Goal: Task Accomplishment & Management: Use online tool/utility

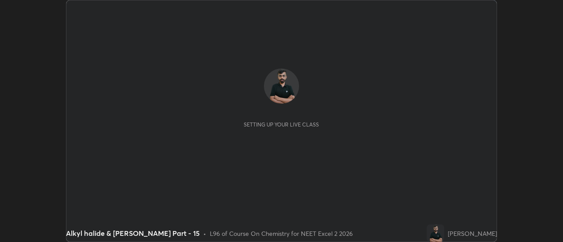
scroll to position [242, 563]
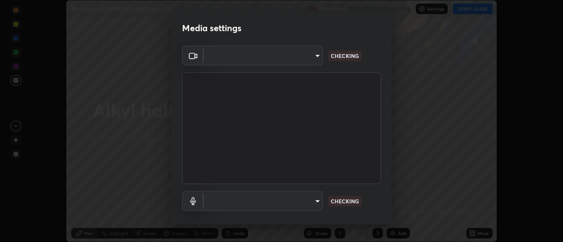
type input "4c72da43d9f8fe59a3f1c51c15ce5ef4700dc23536a29d5760a7834eb8cafeb2"
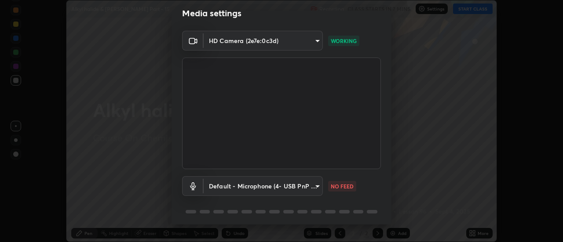
scroll to position [0, 0]
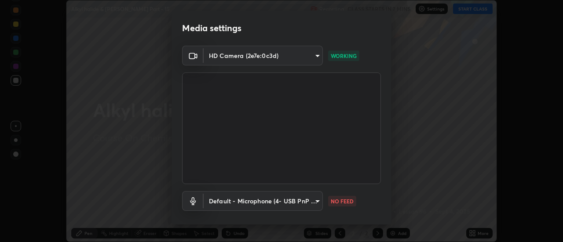
click at [314, 203] on body "Erase all Alkyl halide & [PERSON_NAME] Part - 15 Recording CLASS STARTS IN 7 MI…" at bounding box center [281, 121] width 563 height 242
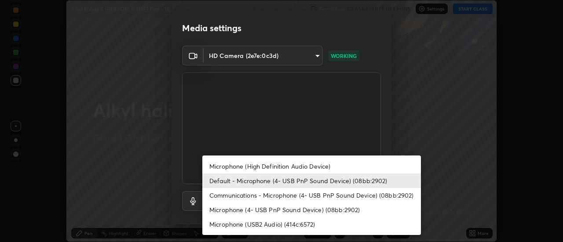
click at [280, 167] on li "Microphone (High Definition Audio Device)" at bounding box center [311, 166] width 219 height 15
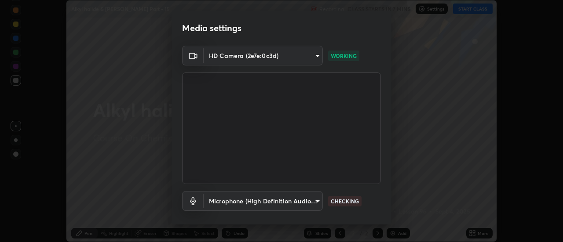
click at [241, 201] on body "Erase all Alkyl halide & [PERSON_NAME] Part - 15 Recording CLASS STARTS IN 7 MI…" at bounding box center [281, 121] width 563 height 242
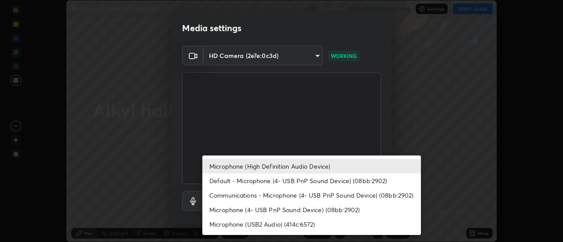
click at [233, 181] on li "Default - Microphone (4- USB PnP Sound Device) (08bb:2902)" at bounding box center [311, 181] width 219 height 15
type input "default"
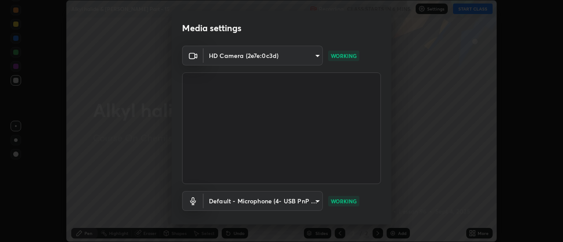
scroll to position [46, 0]
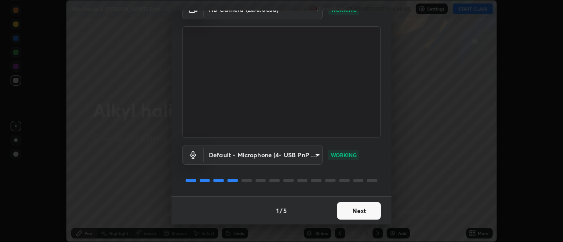
click at [368, 208] on button "Next" at bounding box center [359, 211] width 44 height 18
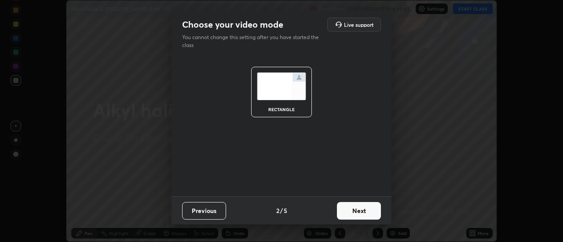
scroll to position [0, 0]
click at [368, 212] on button "Next" at bounding box center [359, 211] width 44 height 18
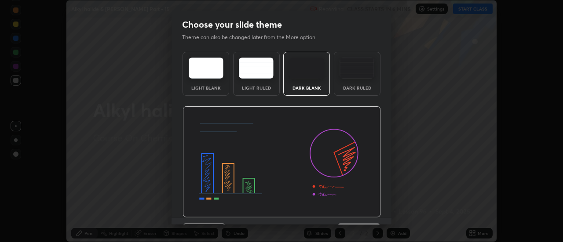
scroll to position [22, 0]
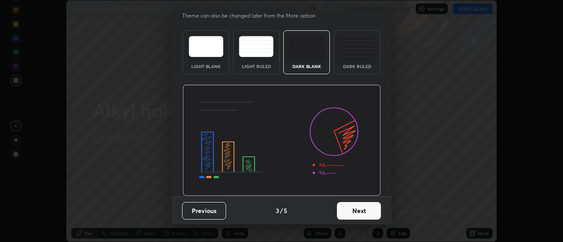
click at [374, 210] on button "Next" at bounding box center [359, 211] width 44 height 18
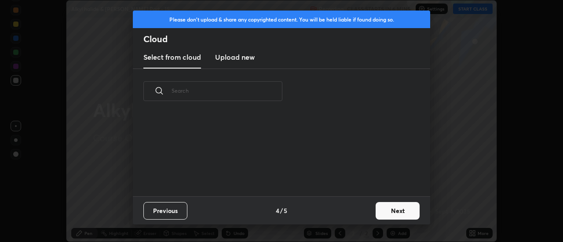
click at [387, 208] on button "Next" at bounding box center [398, 211] width 44 height 18
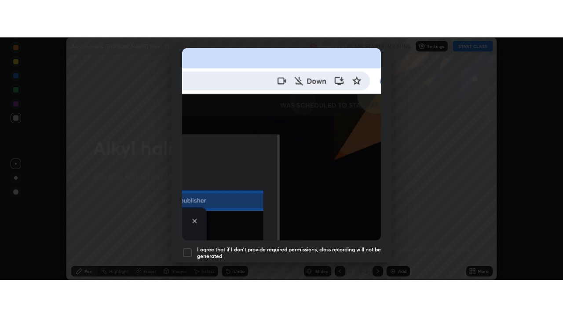
scroll to position [226, 0]
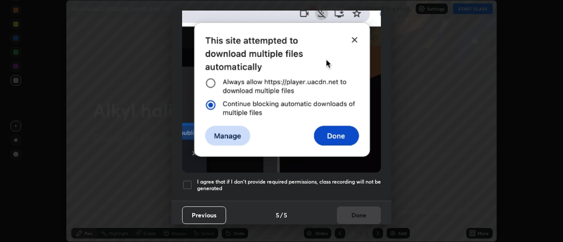
click at [188, 180] on div at bounding box center [187, 185] width 11 height 11
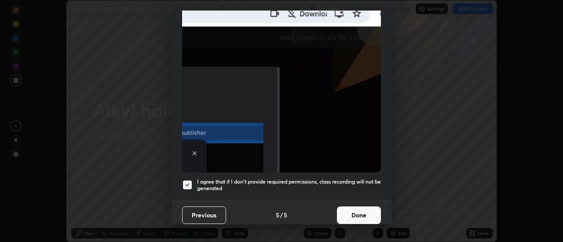
click at [341, 215] on button "Done" at bounding box center [359, 216] width 44 height 18
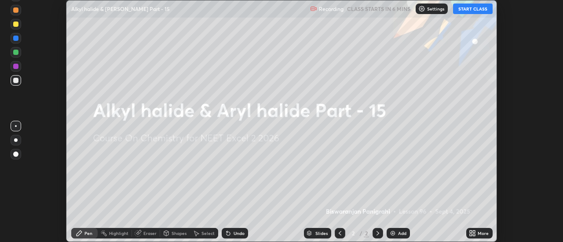
click at [480, 232] on div "More" at bounding box center [483, 233] width 11 height 4
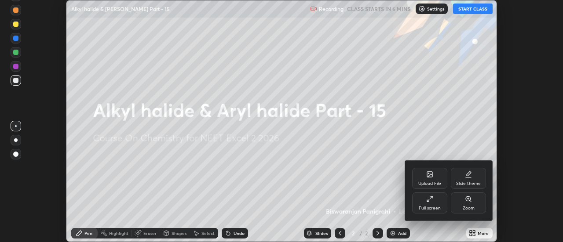
click at [436, 205] on div "Full screen" at bounding box center [429, 203] width 35 height 21
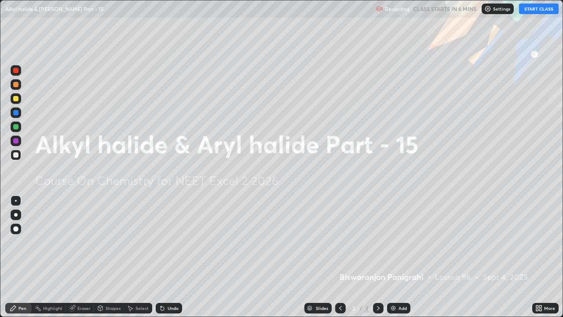
scroll to position [317, 563]
click at [401, 242] on div "Add" at bounding box center [402, 308] width 8 height 4
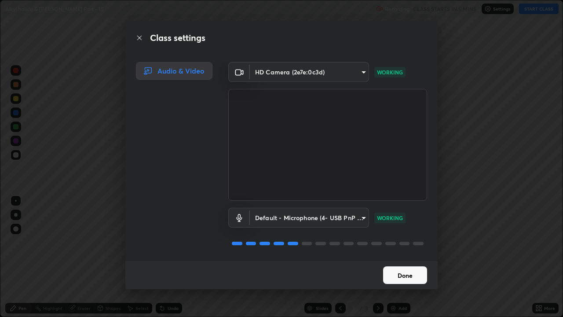
click at [406, 242] on button "Done" at bounding box center [405, 275] width 44 height 18
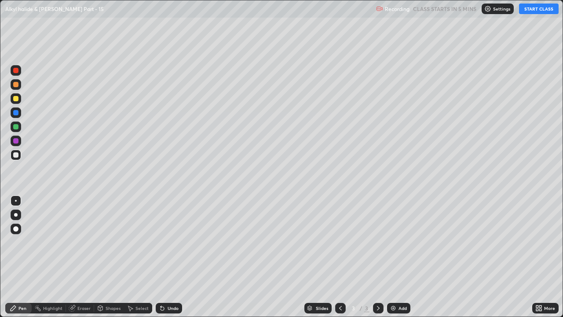
click at [530, 10] on button "START CLASS" at bounding box center [539, 9] width 40 height 11
click at [20, 86] on div at bounding box center [16, 84] width 11 height 11
click at [15, 155] on div at bounding box center [15, 154] width 5 height 5
click at [17, 98] on div at bounding box center [15, 98] width 5 height 5
click at [168, 242] on div "Undo" at bounding box center [173, 308] width 11 height 4
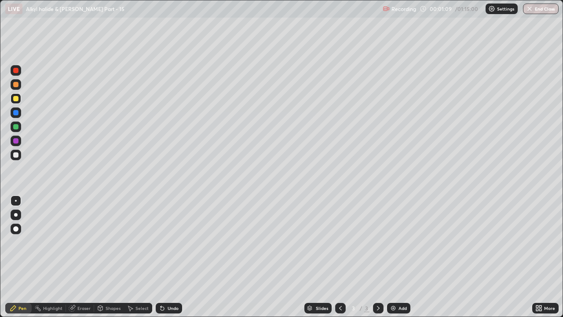
click at [168, 242] on div "Undo" at bounding box center [173, 308] width 11 height 4
click at [16, 155] on div at bounding box center [15, 154] width 5 height 5
click at [18, 127] on div at bounding box center [15, 126] width 5 height 5
click at [16, 155] on div at bounding box center [15, 154] width 5 height 5
click at [16, 127] on div at bounding box center [15, 126] width 5 height 5
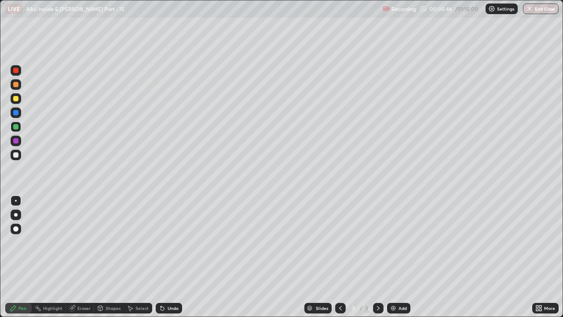
click at [16, 98] on div at bounding box center [15, 98] width 5 height 5
click at [169, 242] on div "Undo" at bounding box center [173, 308] width 11 height 4
click at [164, 242] on div "Undo" at bounding box center [169, 308] width 26 height 11
click at [162, 242] on icon at bounding box center [163, 308] width 4 height 4
click at [169, 242] on div "Undo" at bounding box center [173, 308] width 11 height 4
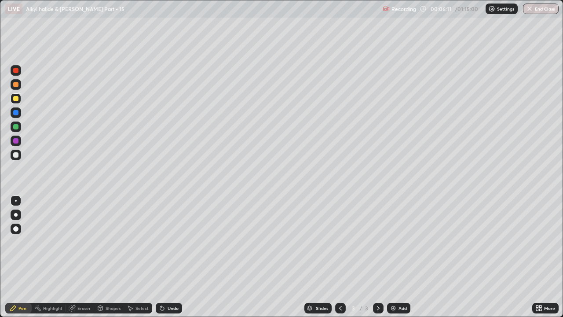
click at [168, 242] on div "Undo" at bounding box center [173, 308] width 11 height 4
click at [19, 157] on div at bounding box center [16, 155] width 11 height 11
click at [179, 242] on div "Undo" at bounding box center [169, 308] width 26 height 11
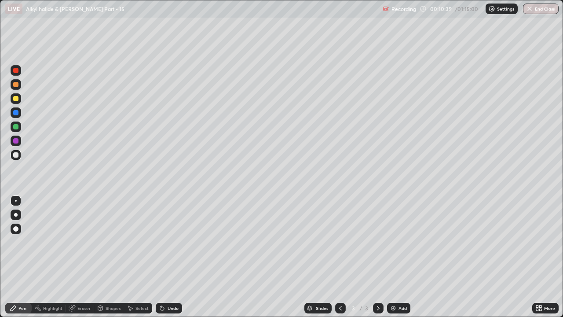
click at [176, 242] on div "Undo" at bounding box center [169, 308] width 26 height 11
click at [175, 242] on div "Undo" at bounding box center [169, 308] width 26 height 11
click at [171, 242] on div "Undo" at bounding box center [173, 308] width 11 height 4
click at [392, 242] on img at bounding box center [393, 307] width 7 height 7
click at [18, 99] on div at bounding box center [15, 98] width 5 height 5
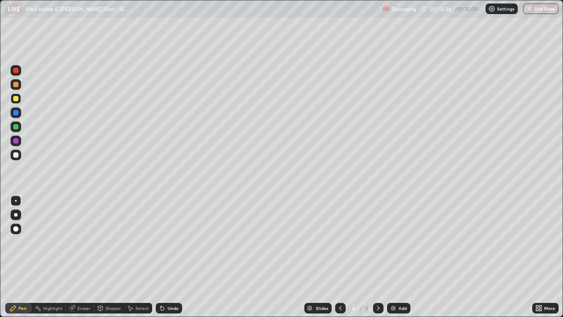
click at [18, 157] on div at bounding box center [16, 155] width 11 height 11
click at [161, 242] on icon at bounding box center [163, 308] width 4 height 4
click at [338, 242] on icon at bounding box center [340, 307] width 7 height 7
click at [377, 242] on icon at bounding box center [378, 307] width 7 height 7
click at [16, 127] on div at bounding box center [15, 126] width 5 height 5
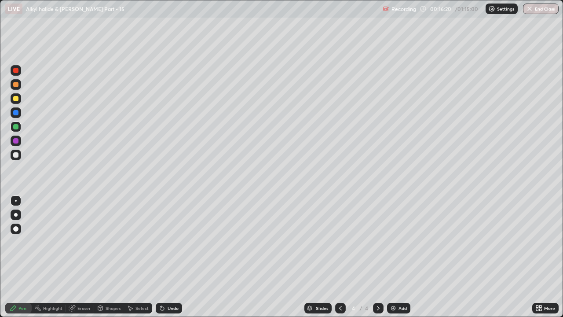
click at [15, 158] on div at bounding box center [16, 155] width 11 height 11
click at [175, 242] on div "Undo" at bounding box center [173, 308] width 11 height 4
click at [172, 242] on div "Undo" at bounding box center [173, 308] width 11 height 4
click at [170, 242] on div "Undo" at bounding box center [173, 308] width 11 height 4
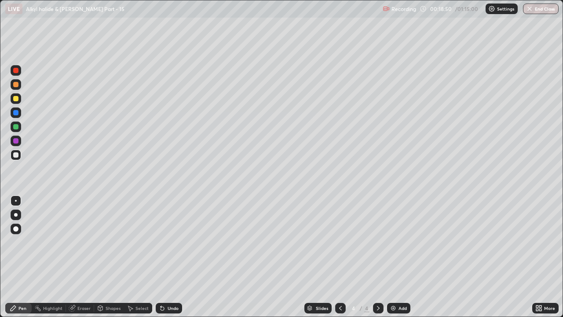
click at [170, 242] on div "Undo" at bounding box center [173, 308] width 11 height 4
click at [19, 100] on div at bounding box center [16, 98] width 11 height 11
click at [16, 155] on div at bounding box center [15, 154] width 5 height 5
click at [18, 88] on div at bounding box center [16, 84] width 11 height 11
click at [171, 242] on div "Undo" at bounding box center [173, 308] width 11 height 4
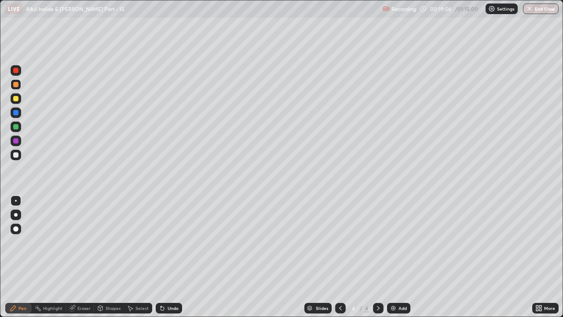
click at [173, 242] on div "Undo" at bounding box center [169, 308] width 26 height 11
click at [394, 242] on img at bounding box center [393, 307] width 7 height 7
click at [20, 101] on div at bounding box center [16, 98] width 11 height 11
click at [16, 157] on div at bounding box center [15, 154] width 5 height 5
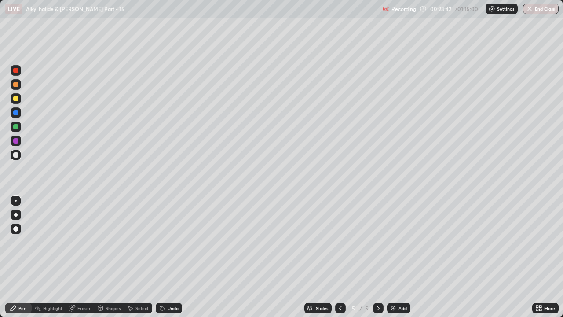
click at [161, 242] on icon at bounding box center [163, 308] width 4 height 4
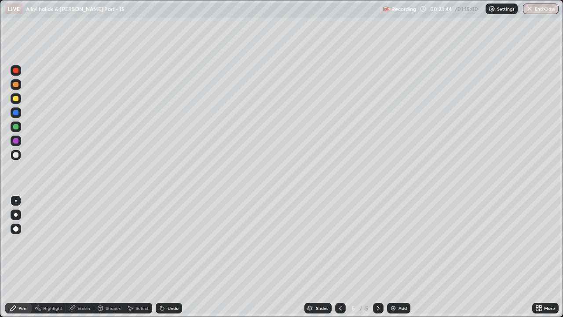
click at [164, 242] on div "Undo" at bounding box center [169, 308] width 26 height 11
click at [162, 242] on div "Undo" at bounding box center [169, 308] width 26 height 11
click at [16, 99] on div at bounding box center [15, 98] width 5 height 5
click at [17, 87] on div at bounding box center [15, 84] width 5 height 5
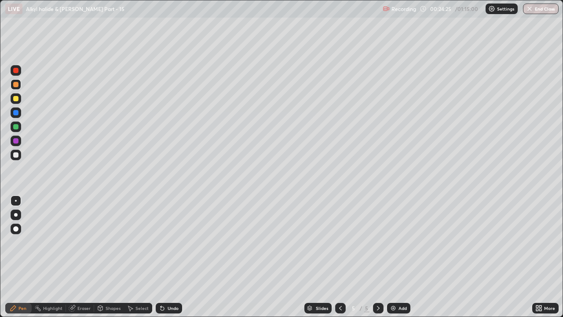
click at [16, 98] on div at bounding box center [15, 98] width 5 height 5
click at [16, 155] on div at bounding box center [15, 154] width 5 height 5
click at [166, 242] on div "Undo" at bounding box center [169, 308] width 26 height 11
click at [14, 86] on div at bounding box center [15, 84] width 5 height 5
click at [19, 157] on div at bounding box center [16, 155] width 11 height 11
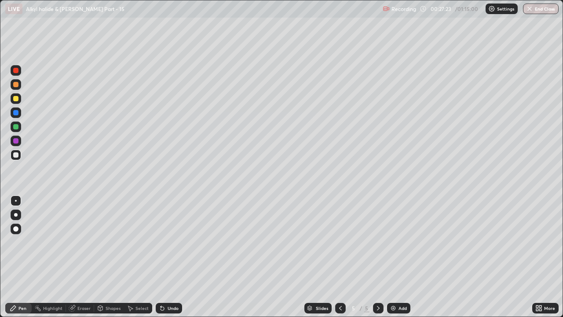
click at [16, 99] on div at bounding box center [15, 98] width 5 height 5
click at [17, 128] on div at bounding box center [15, 126] width 5 height 5
click at [18, 155] on div at bounding box center [15, 154] width 5 height 5
click at [16, 102] on div at bounding box center [16, 98] width 11 height 11
click at [165, 242] on div "Undo" at bounding box center [169, 308] width 26 height 11
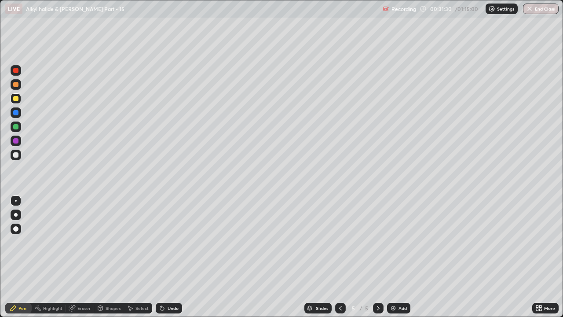
click at [161, 242] on icon at bounding box center [163, 308] width 4 height 4
click at [78, 242] on div "Eraser" at bounding box center [80, 308] width 28 height 11
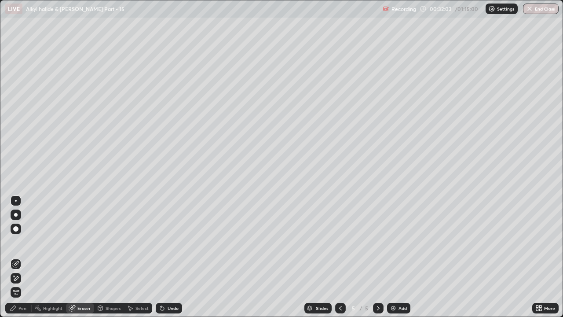
click at [14, 242] on icon at bounding box center [14, 275] width 1 height 1
click at [22, 242] on div "Pen" at bounding box center [22, 308] width 8 height 4
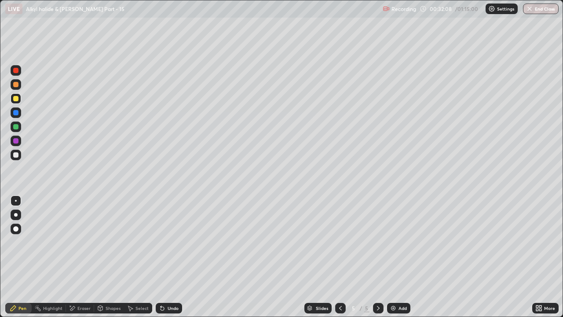
click at [18, 157] on div at bounding box center [16, 155] width 11 height 11
click at [16, 141] on div at bounding box center [15, 140] width 5 height 5
click at [339, 242] on icon at bounding box center [340, 307] width 7 height 7
click at [375, 242] on icon at bounding box center [378, 307] width 7 height 7
click at [391, 242] on img at bounding box center [393, 307] width 7 height 7
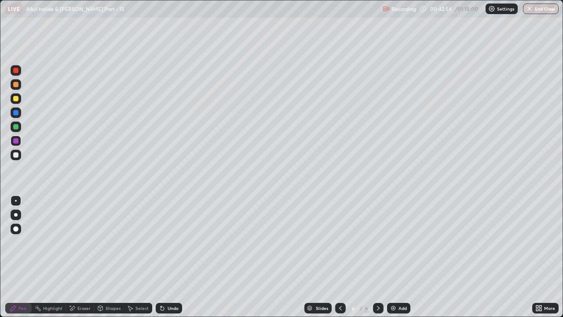
click at [16, 84] on div at bounding box center [15, 84] width 5 height 5
click at [17, 154] on div at bounding box center [15, 154] width 5 height 5
click at [163, 242] on icon at bounding box center [163, 308] width 4 height 4
click at [18, 126] on div at bounding box center [15, 126] width 5 height 5
click at [17, 99] on div at bounding box center [15, 98] width 5 height 5
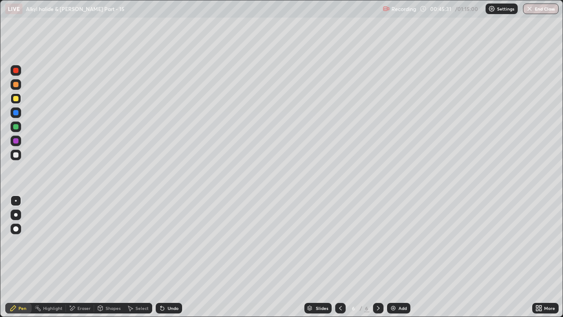
click at [17, 157] on div at bounding box center [15, 154] width 5 height 5
click at [15, 128] on div at bounding box center [15, 126] width 5 height 5
click at [168, 242] on div "Undo" at bounding box center [173, 308] width 11 height 4
click at [165, 242] on div "Undo" at bounding box center [169, 308] width 26 height 11
click at [19, 157] on div at bounding box center [16, 155] width 11 height 11
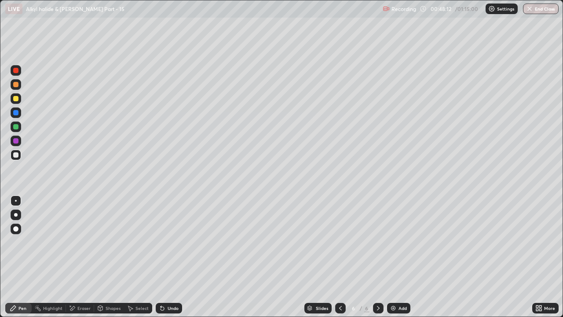
click at [16, 98] on div at bounding box center [15, 98] width 5 height 5
click at [173, 242] on div "Undo" at bounding box center [173, 308] width 11 height 4
click at [18, 155] on div at bounding box center [15, 154] width 5 height 5
click at [20, 85] on div at bounding box center [16, 84] width 11 height 11
click at [172, 242] on div "Undo" at bounding box center [173, 308] width 11 height 4
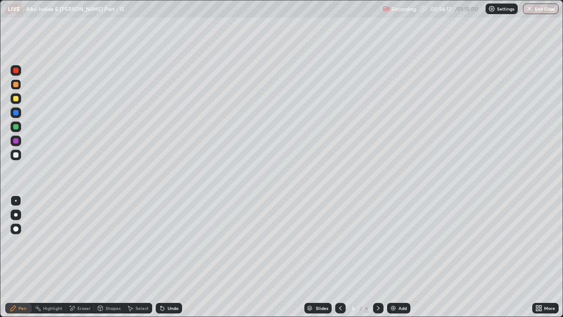
click at [172, 242] on div "Undo" at bounding box center [173, 308] width 11 height 4
click at [81, 242] on div "Eraser" at bounding box center [83, 308] width 13 height 4
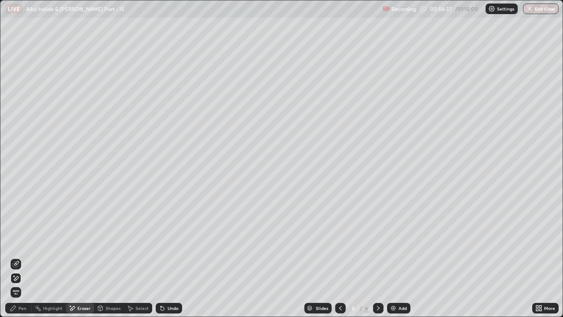
click at [35, 242] on circle at bounding box center [35, 306] width 1 height 1
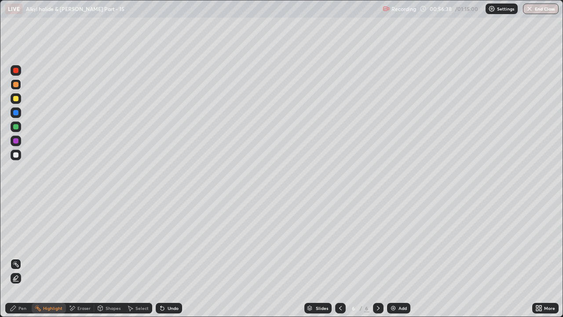
click at [25, 242] on div "Pen" at bounding box center [22, 308] width 8 height 4
click at [171, 242] on div "Undo" at bounding box center [173, 308] width 11 height 4
click at [19, 153] on div at bounding box center [16, 155] width 11 height 11
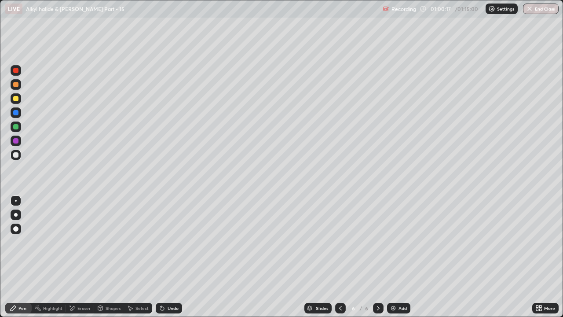
click at [394, 242] on img at bounding box center [393, 307] width 7 height 7
click at [20, 100] on div at bounding box center [16, 98] width 11 height 11
click at [75, 242] on div "Eraser" at bounding box center [80, 308] width 28 height 11
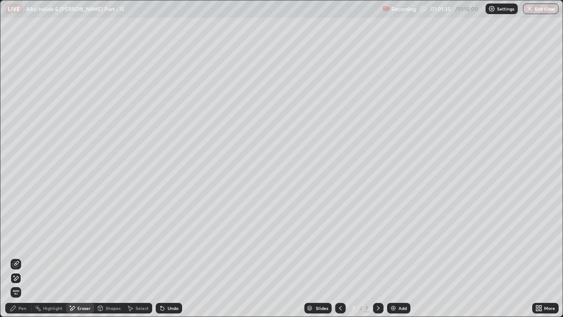
click at [25, 242] on div "Pen" at bounding box center [22, 308] width 8 height 4
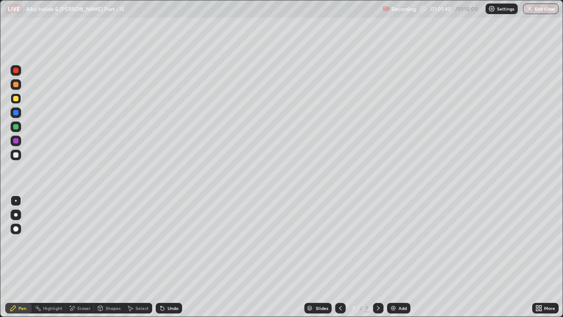
click at [16, 155] on div at bounding box center [15, 154] width 5 height 5
click at [20, 86] on div at bounding box center [16, 84] width 11 height 11
click at [16, 156] on div at bounding box center [15, 154] width 5 height 5
click at [171, 242] on div "Undo" at bounding box center [169, 308] width 26 height 11
click at [168, 242] on div "Undo" at bounding box center [173, 308] width 11 height 4
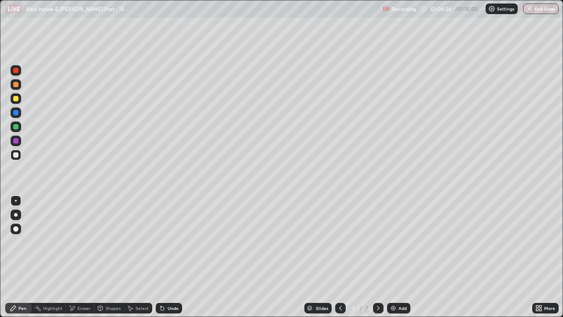
click at [164, 242] on icon at bounding box center [162, 307] width 7 height 7
click at [15, 101] on div at bounding box center [15, 98] width 5 height 5
click at [169, 242] on div "Undo" at bounding box center [173, 308] width 11 height 4
click at [179, 242] on div "Undo" at bounding box center [169, 308] width 26 height 11
click at [178, 242] on div "Undo" at bounding box center [169, 308] width 26 height 11
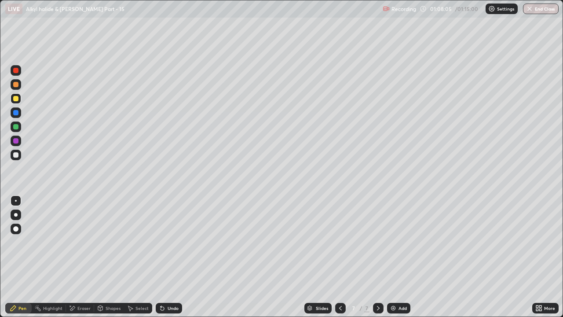
click at [178, 242] on div "Undo" at bounding box center [169, 308] width 26 height 11
click at [180, 242] on div "Undo" at bounding box center [169, 308] width 26 height 11
click at [181, 242] on div "Undo" at bounding box center [169, 308] width 26 height 11
click at [180, 242] on div "Undo" at bounding box center [169, 308] width 26 height 11
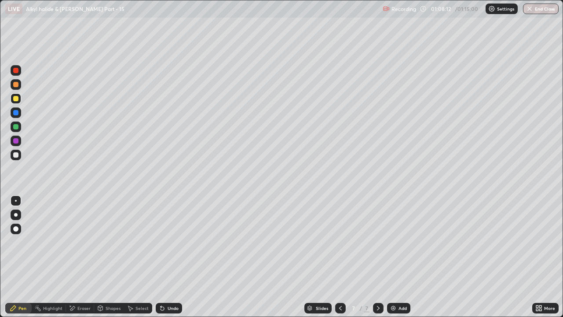
click at [16, 155] on div at bounding box center [15, 154] width 5 height 5
click at [19, 100] on div at bounding box center [16, 98] width 11 height 11
click at [16, 152] on div at bounding box center [16, 155] width 11 height 11
click at [391, 242] on img at bounding box center [393, 307] width 7 height 7
click at [17, 100] on div at bounding box center [15, 98] width 5 height 5
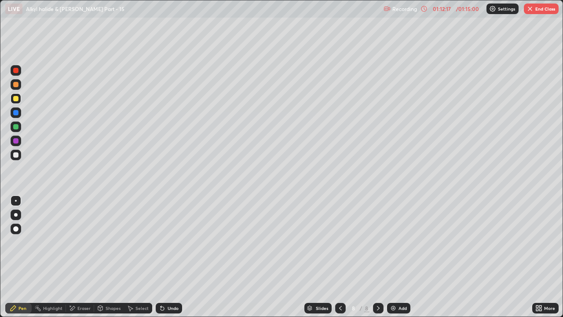
click at [168, 242] on div "Undo" at bounding box center [173, 308] width 11 height 4
click at [170, 242] on div "Undo" at bounding box center [173, 308] width 11 height 4
click at [171, 242] on div "Undo" at bounding box center [173, 308] width 11 height 4
click at [17, 157] on div at bounding box center [15, 154] width 5 height 5
click at [18, 100] on div at bounding box center [15, 98] width 5 height 5
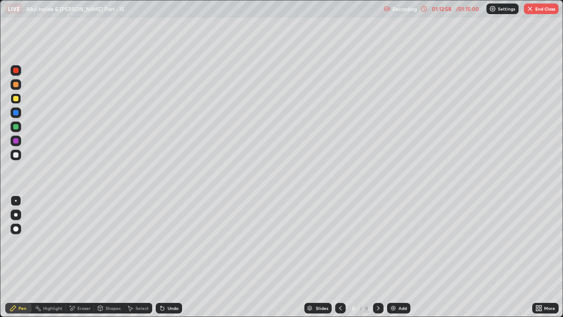
click at [16, 158] on div at bounding box center [16, 155] width 11 height 11
click at [165, 242] on div "Undo" at bounding box center [169, 308] width 26 height 11
click at [16, 99] on div at bounding box center [15, 98] width 5 height 5
click at [18, 153] on div at bounding box center [15, 154] width 5 height 5
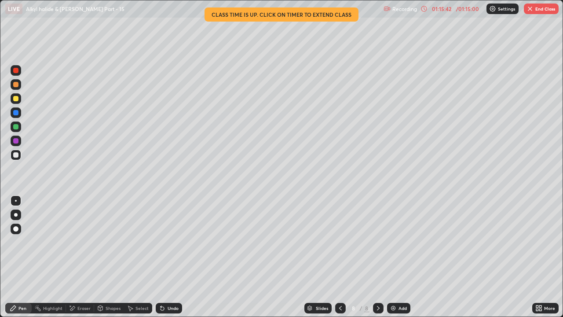
click at [168, 242] on div "Undo" at bounding box center [173, 308] width 11 height 4
click at [169, 242] on div "Undo" at bounding box center [173, 308] width 11 height 4
click at [161, 242] on icon at bounding box center [163, 308] width 4 height 4
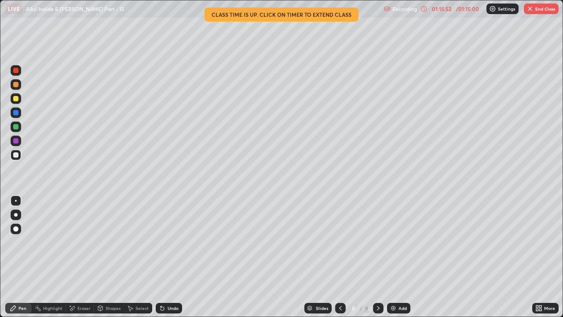
click at [163, 242] on div "Undo" at bounding box center [169, 308] width 26 height 11
click at [167, 242] on div "Undo" at bounding box center [169, 308] width 26 height 11
click at [164, 242] on icon at bounding box center [162, 307] width 7 height 7
click at [164, 242] on div "Undo" at bounding box center [169, 308] width 26 height 11
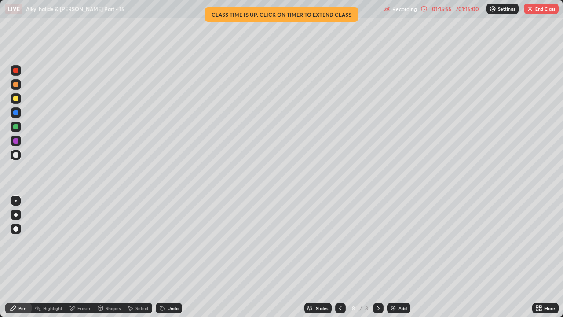
click at [164, 242] on icon at bounding box center [162, 307] width 7 height 7
click at [165, 242] on div "Undo" at bounding box center [169, 308] width 26 height 11
click at [172, 242] on div "Undo" at bounding box center [173, 308] width 11 height 4
click at [171, 242] on div "Undo" at bounding box center [173, 308] width 11 height 4
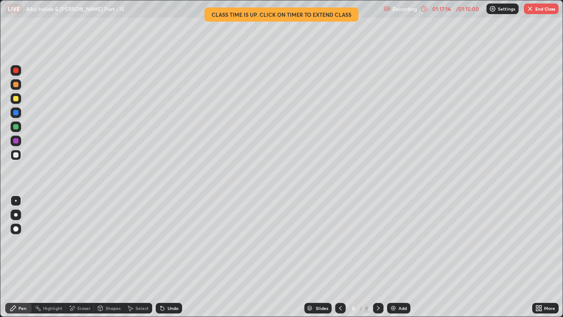
click at [82, 242] on div "Eraser" at bounding box center [83, 308] width 13 height 4
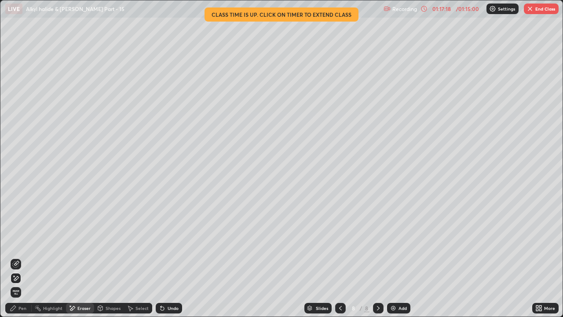
click at [22, 242] on div "Pen" at bounding box center [22, 308] width 8 height 4
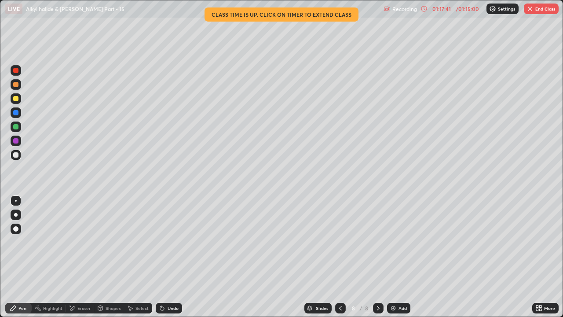
click at [168, 242] on div "Undo" at bounding box center [173, 308] width 11 height 4
click at [170, 242] on div "Undo" at bounding box center [173, 308] width 11 height 4
click at [171, 242] on div "Undo" at bounding box center [173, 308] width 11 height 4
click at [174, 242] on div "Undo" at bounding box center [173, 308] width 11 height 4
click at [19, 100] on div at bounding box center [16, 98] width 11 height 11
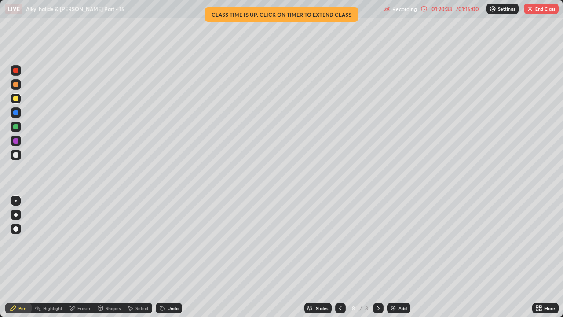
click at [341, 242] on icon at bounding box center [340, 307] width 7 height 7
click at [378, 242] on icon at bounding box center [378, 307] width 7 height 7
click at [543, 8] on button "End Class" at bounding box center [541, 9] width 35 height 11
click at [541, 7] on button "End Class" at bounding box center [541, 9] width 35 height 11
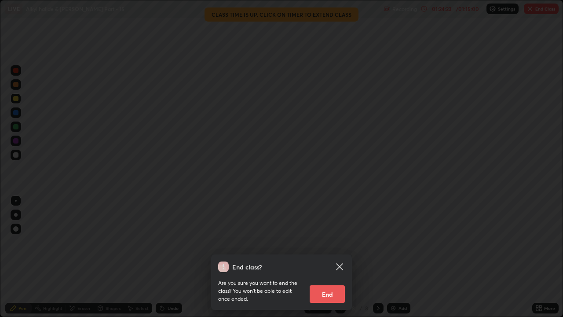
click at [324, 242] on button "End" at bounding box center [327, 294] width 35 height 18
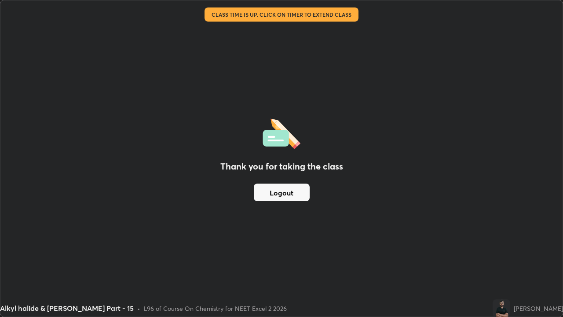
click at [323, 242] on div "Alkyl halide & [PERSON_NAME] Part - 15 • L96 of Course On Chemistry for NEET Ex…" at bounding box center [244, 308] width 489 height 18
click at [291, 196] on button "Logout" at bounding box center [282, 192] width 56 height 18
